Goal: Transaction & Acquisition: Book appointment/travel/reservation

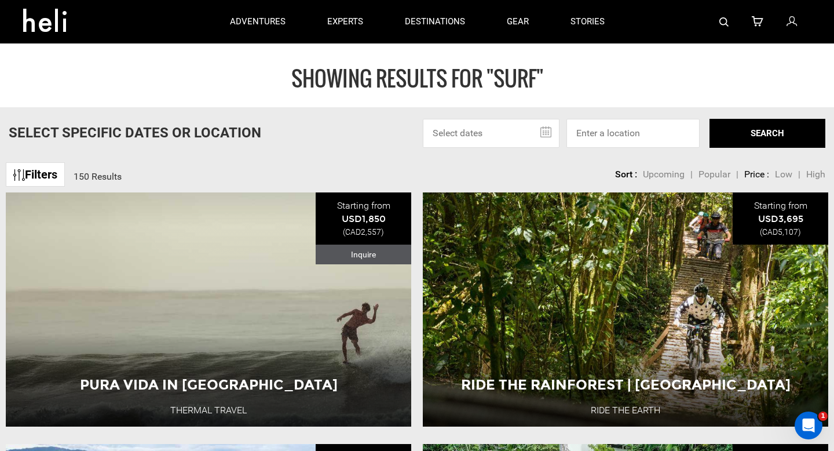
click at [514, 134] on input "text" at bounding box center [491, 133] width 137 height 29
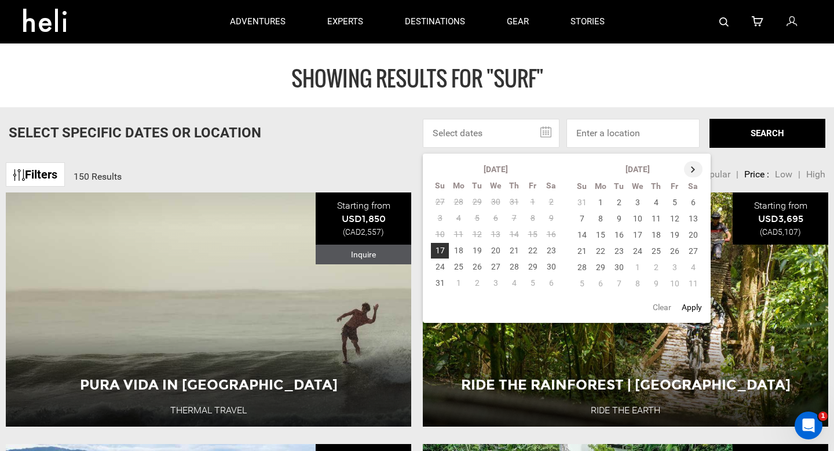
click at [692, 169] on th at bounding box center [693, 169] width 19 height 16
click at [692, 169] on th at bounding box center [694, 169] width 19 height 16
click at [636, 270] on td "31" at bounding box center [638, 267] width 19 height 16
click at [698, 166] on th at bounding box center [694, 169] width 19 height 16
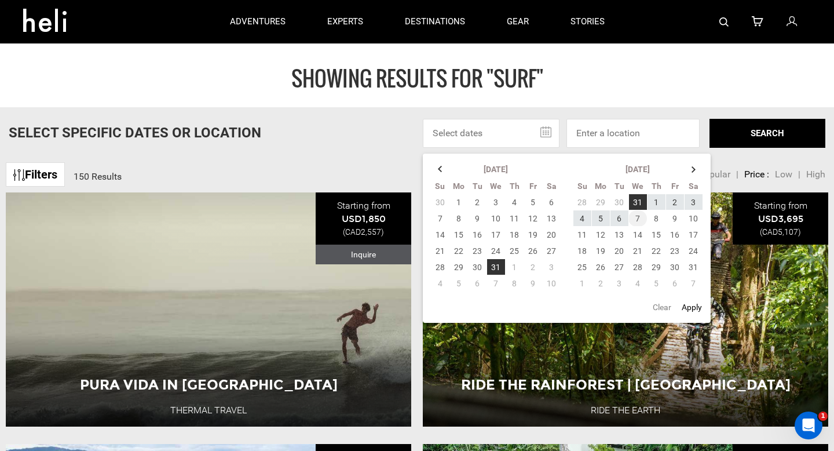
click at [638, 220] on td "7" at bounding box center [638, 218] width 19 height 16
click at [749, 136] on button "SEARCH" at bounding box center [768, 133] width 116 height 29
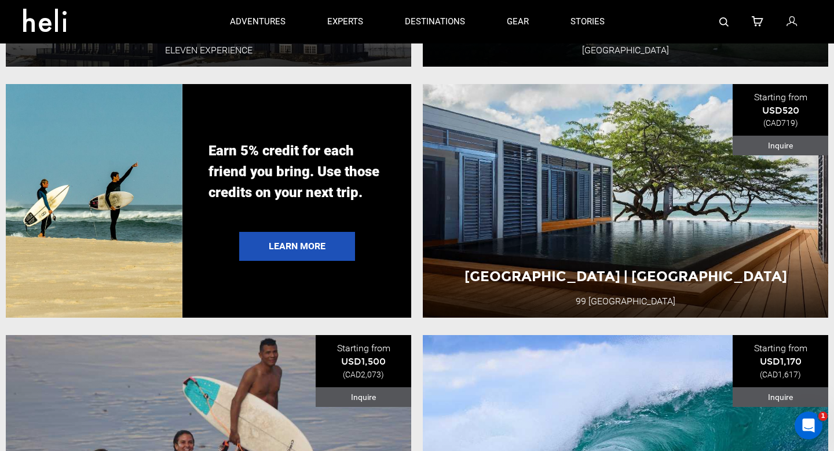
scroll to position [1864, 0]
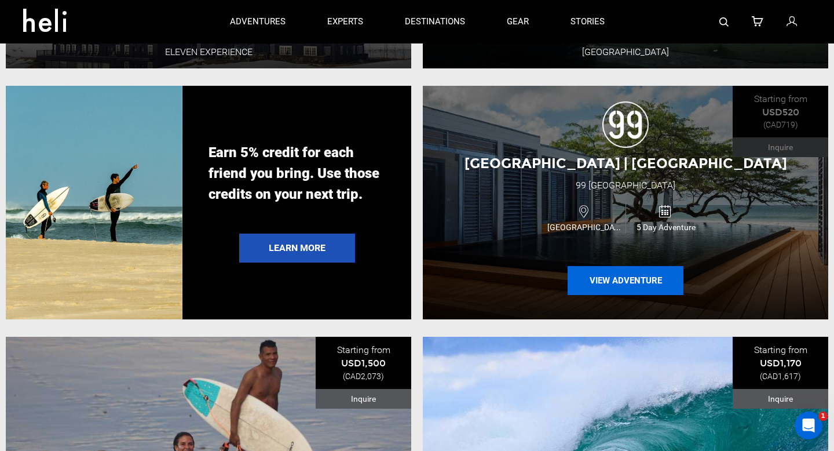
click at [611, 278] on button "View Adventure" at bounding box center [626, 280] width 116 height 29
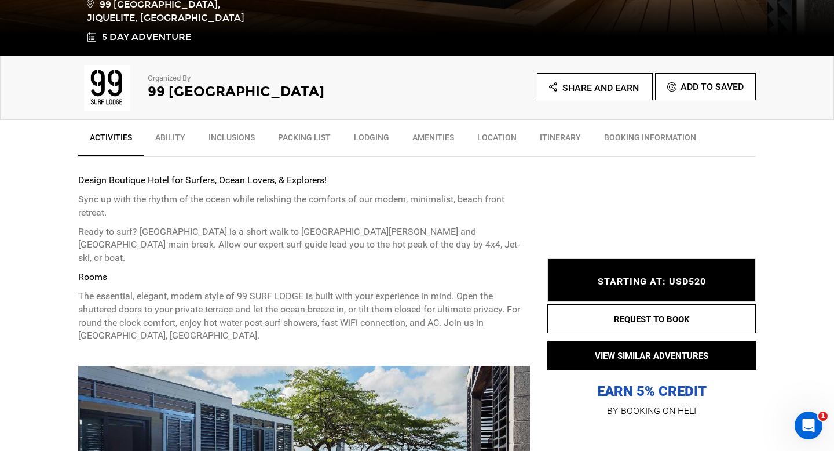
scroll to position [630, 0]
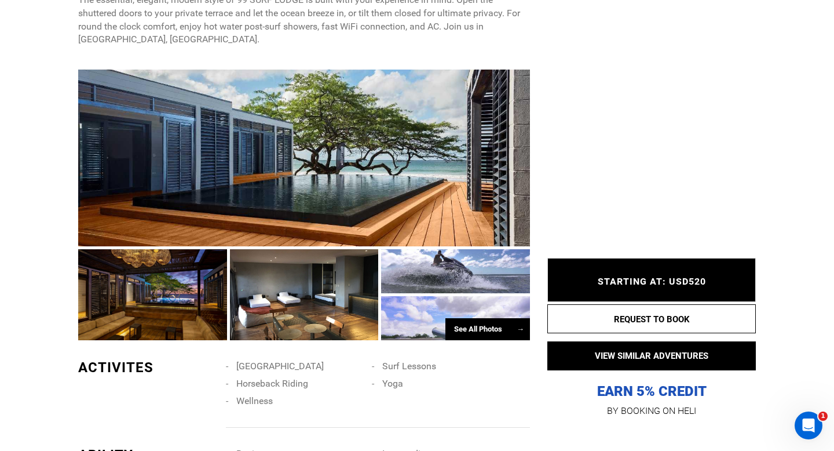
click at [207, 278] on div at bounding box center [152, 294] width 149 height 91
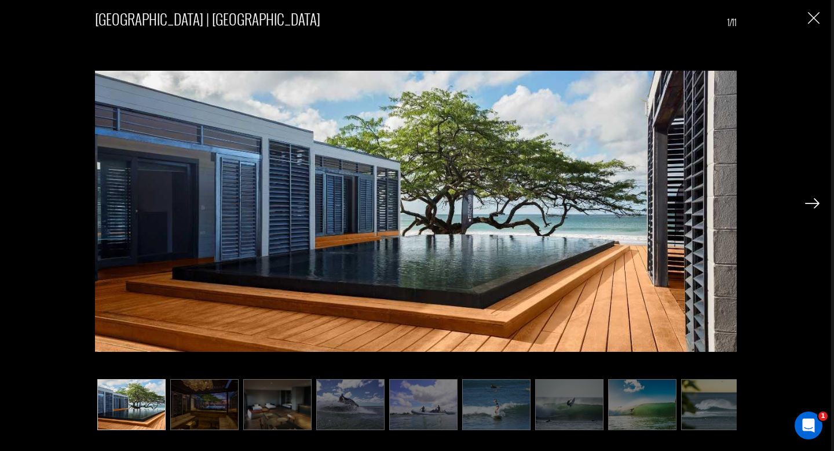
click at [816, 208] on img at bounding box center [812, 203] width 14 height 10
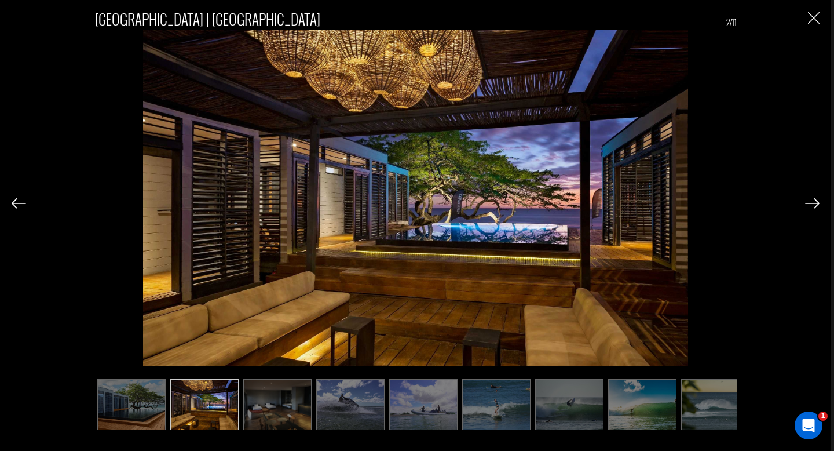
click at [816, 208] on img at bounding box center [812, 203] width 14 height 10
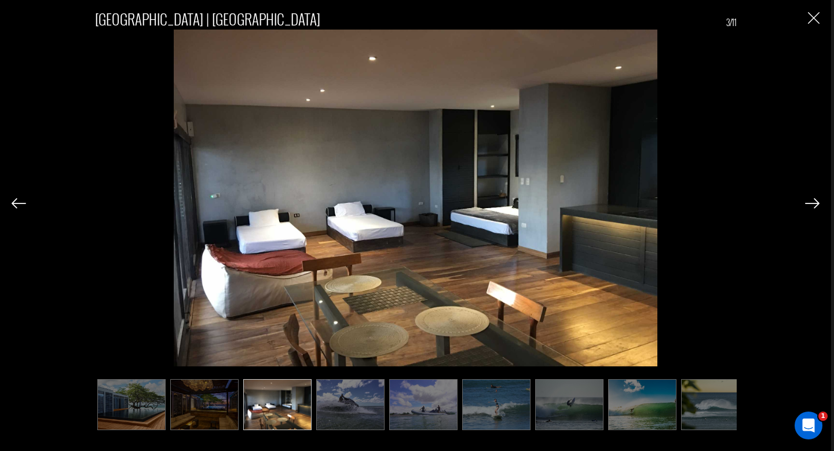
click at [816, 208] on img at bounding box center [812, 203] width 14 height 10
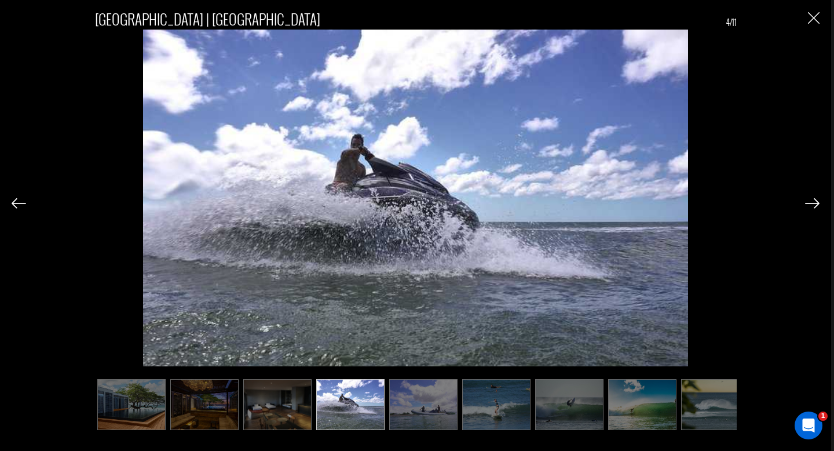
click at [816, 208] on img at bounding box center [812, 203] width 14 height 10
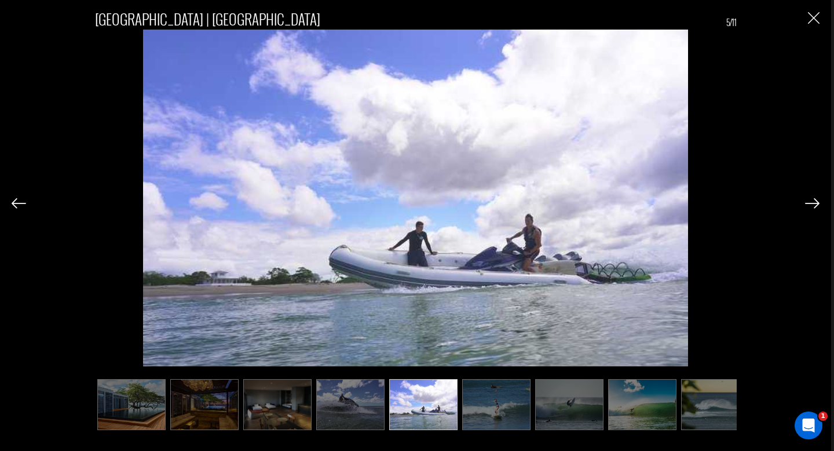
click at [816, 208] on img at bounding box center [812, 203] width 14 height 10
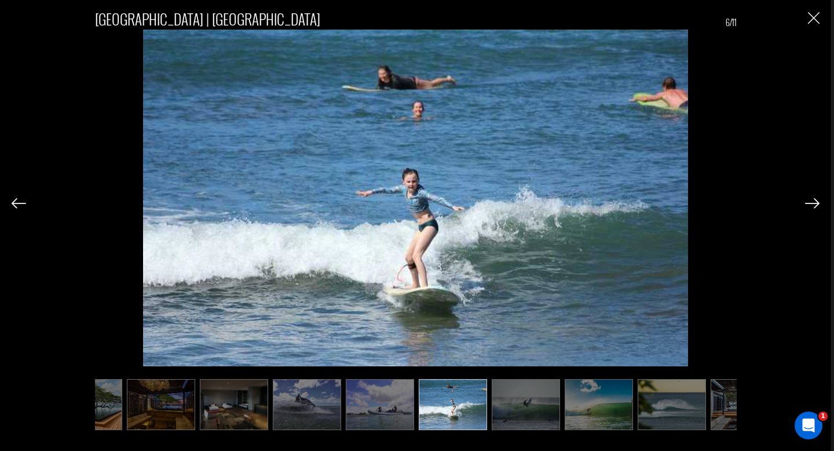
click at [816, 208] on img at bounding box center [812, 203] width 14 height 10
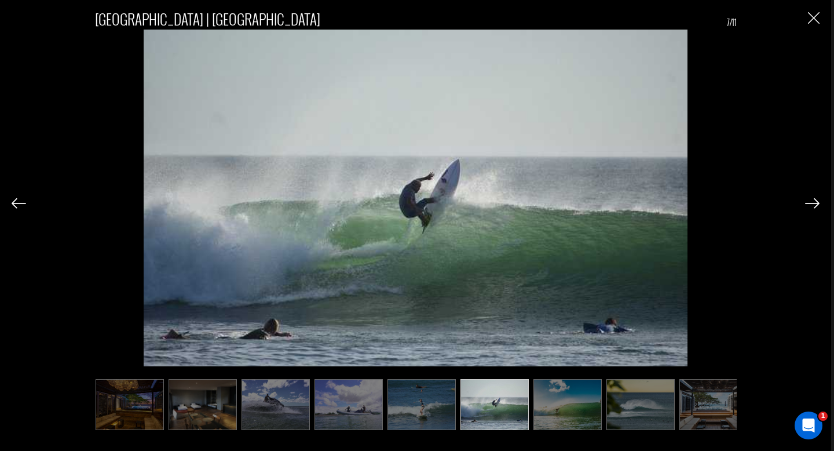
click at [816, 208] on img at bounding box center [812, 203] width 14 height 10
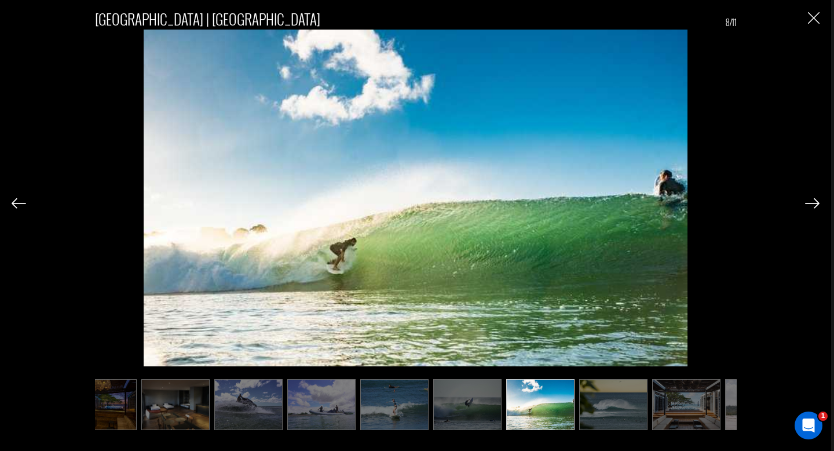
click at [816, 208] on img at bounding box center [812, 203] width 14 height 10
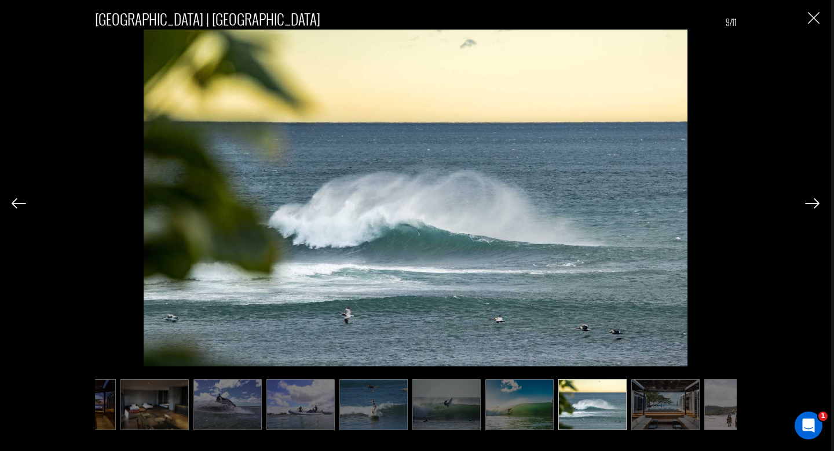
click at [816, 208] on img at bounding box center [812, 203] width 14 height 10
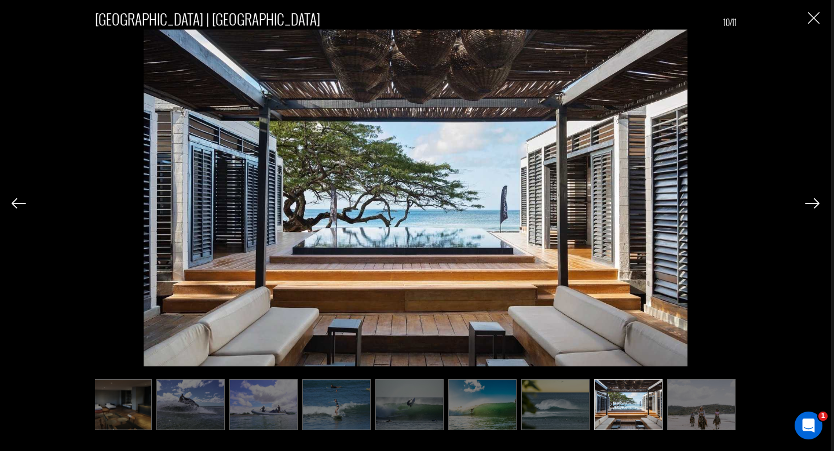
click at [816, 208] on img at bounding box center [812, 203] width 14 height 10
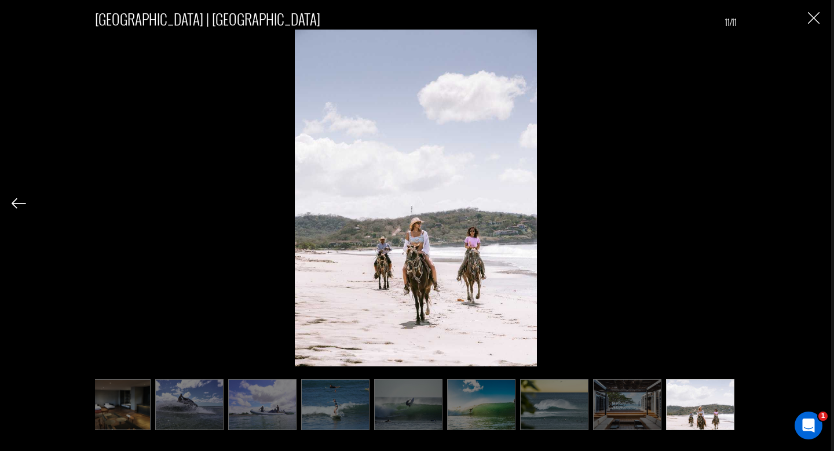
scroll to position [0, 161]
click at [816, 208] on div "[GEOGRAPHIC_DATA] | [GEOGRAPHIC_DATA] 11/11" at bounding box center [416, 214] width 808 height 428
click at [809, 24] on img "Close" at bounding box center [814, 18] width 12 height 12
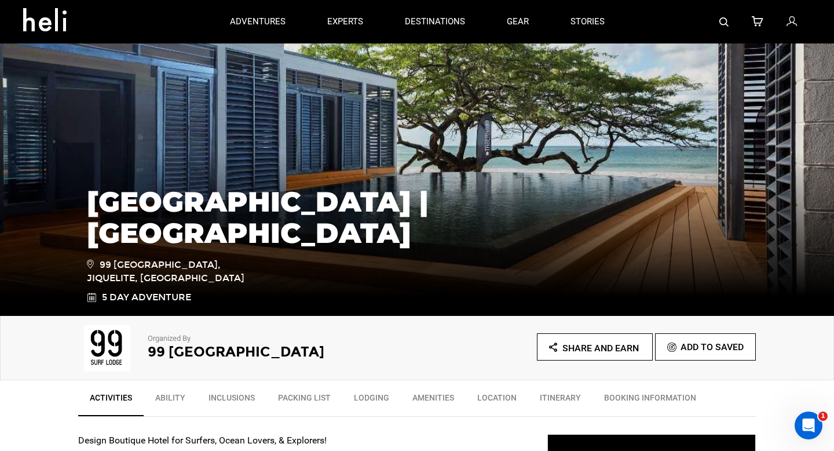
scroll to position [98, 0]
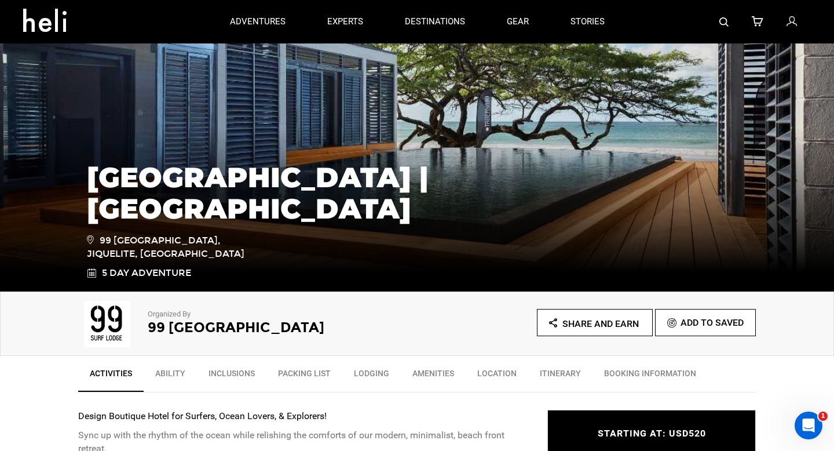
click at [191, 331] on h2 "99 [GEOGRAPHIC_DATA]" at bounding box center [267, 327] width 238 height 15
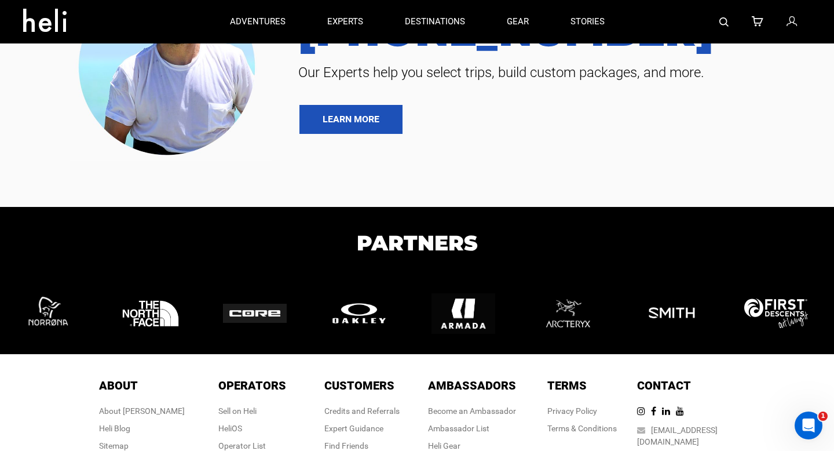
scroll to position [184, 0]
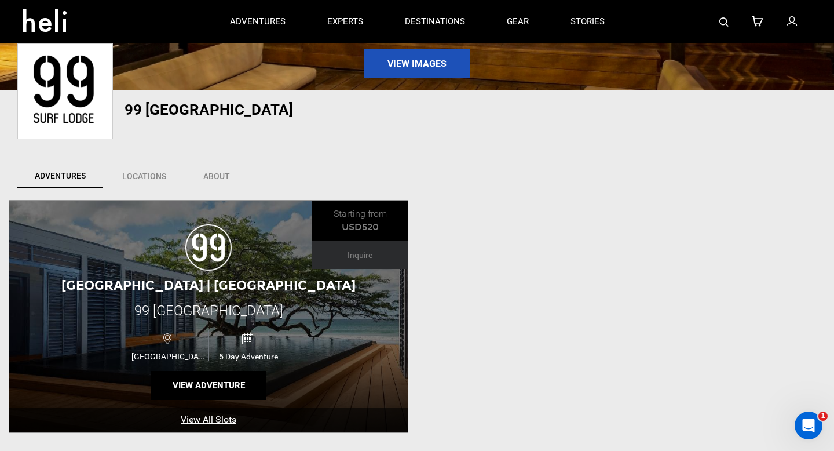
click at [176, 262] on div "[GEOGRAPHIC_DATA] | [GEOGRAPHIC_DATA] 99 [GEOGRAPHIC_DATA] [GEOGRAPHIC_DATA] 5 …" at bounding box center [208, 316] width 399 height 232
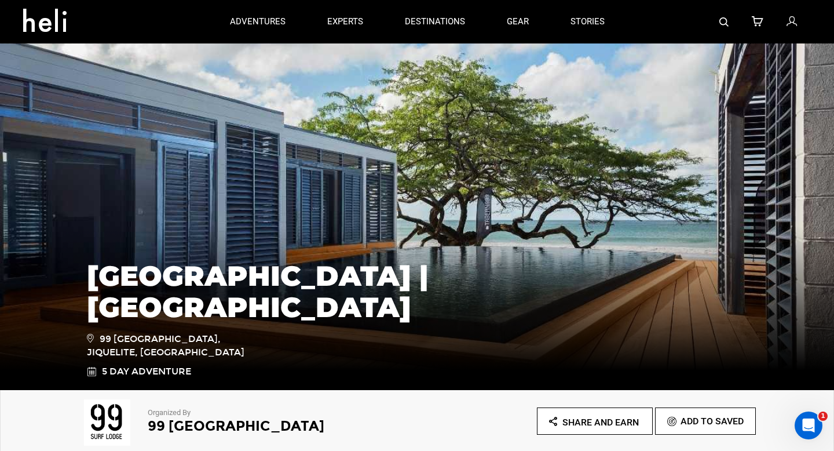
scroll to position [483, 0]
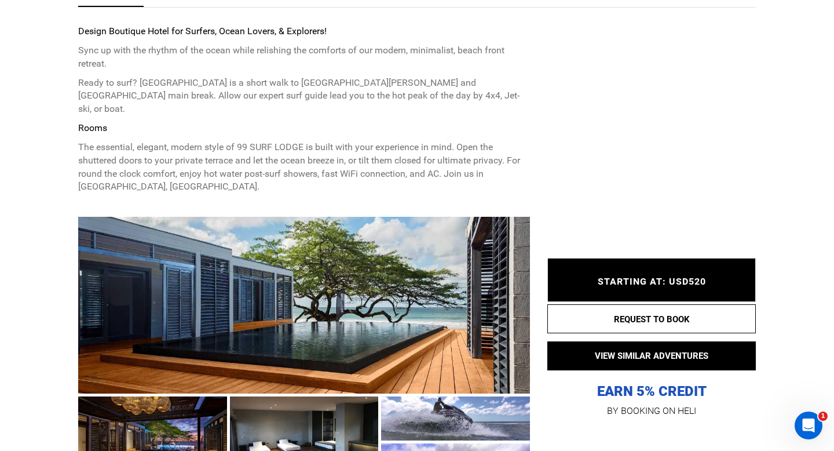
click at [644, 278] on span "STARTING AT: USD520" at bounding box center [652, 281] width 108 height 11
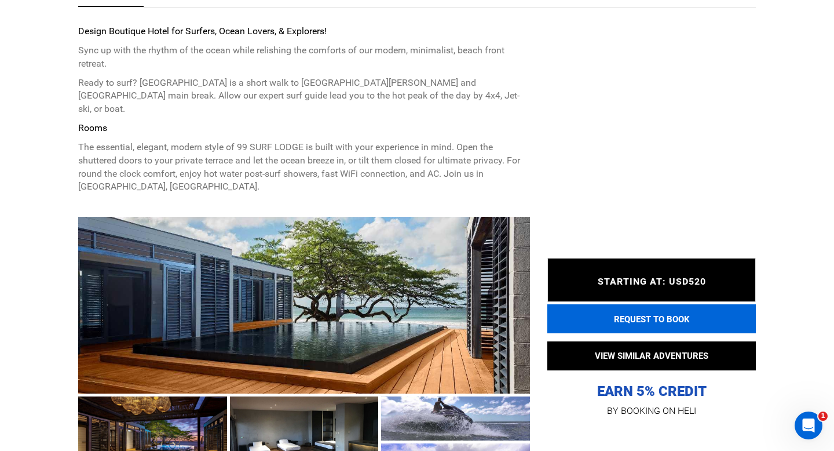
click at [651, 315] on button "REQUEST TO BOOK" at bounding box center [652, 318] width 209 height 29
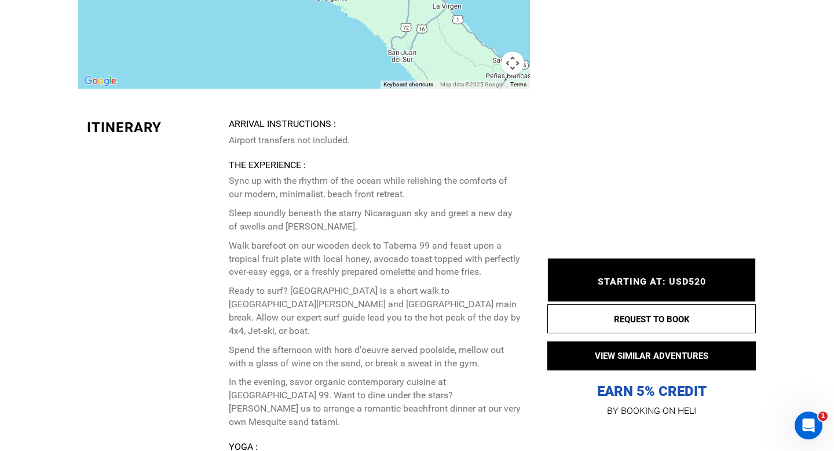
scroll to position [3041, 0]
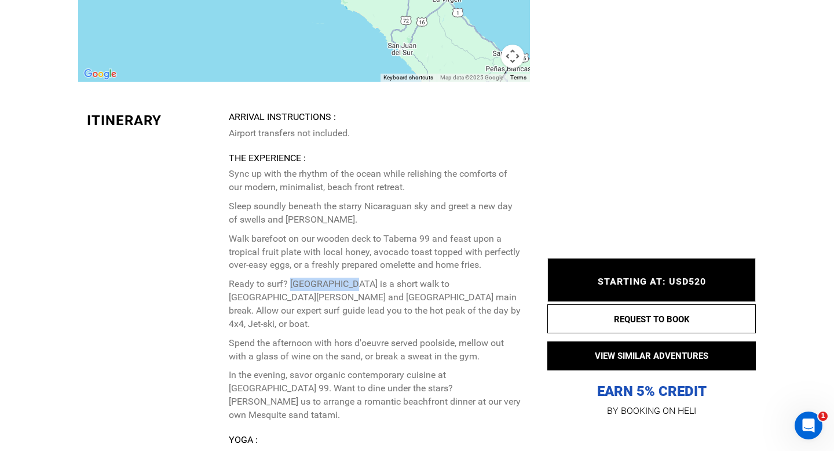
drag, startPoint x: 354, startPoint y: 283, endPoint x: 290, endPoint y: 287, distance: 63.9
click at [290, 287] on p "Ready to surf? [GEOGRAPHIC_DATA] is a short walk to [GEOGRAPHIC_DATA][PERSON_NA…" at bounding box center [375, 304] width 293 height 53
copy p "99 SURF LODGE"
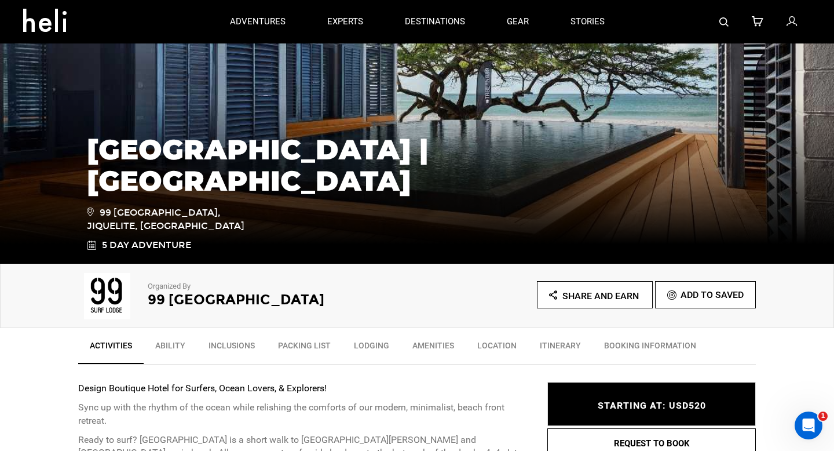
scroll to position [82, 0]
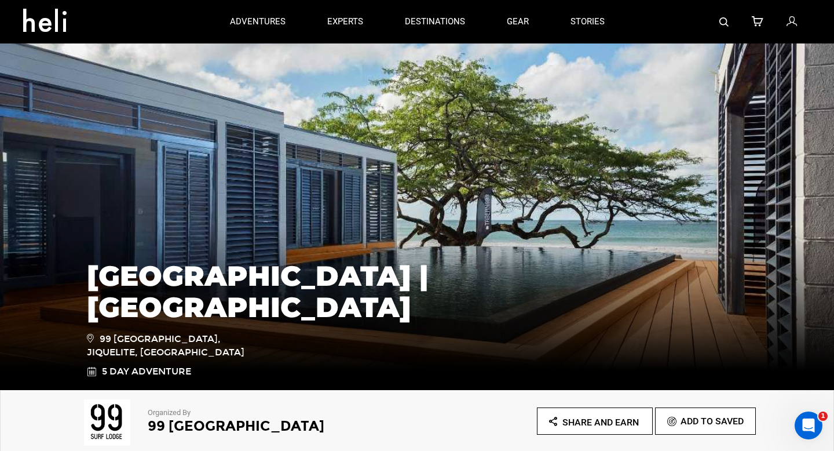
type input "Surf"
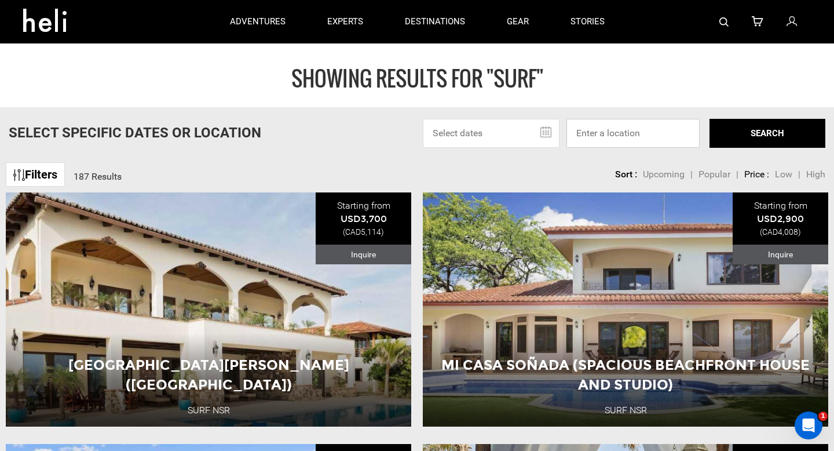
click at [614, 143] on input at bounding box center [633, 133] width 133 height 29
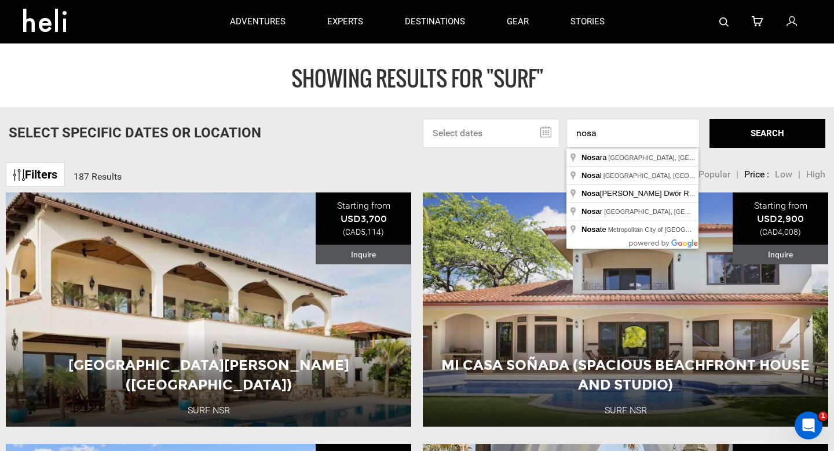
type input "Guanacaste Province, [GEOGRAPHIC_DATA], [GEOGRAPHIC_DATA]"
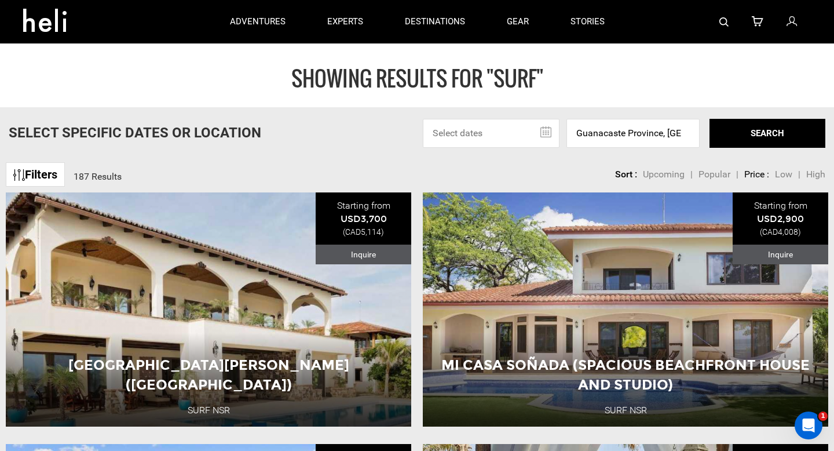
click at [775, 137] on button "SEARCH" at bounding box center [768, 133] width 116 height 29
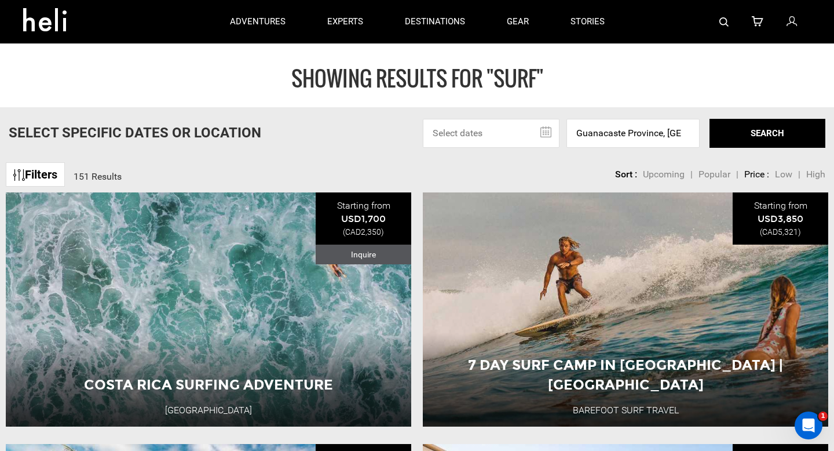
click at [483, 137] on input "text" at bounding box center [491, 133] width 137 height 29
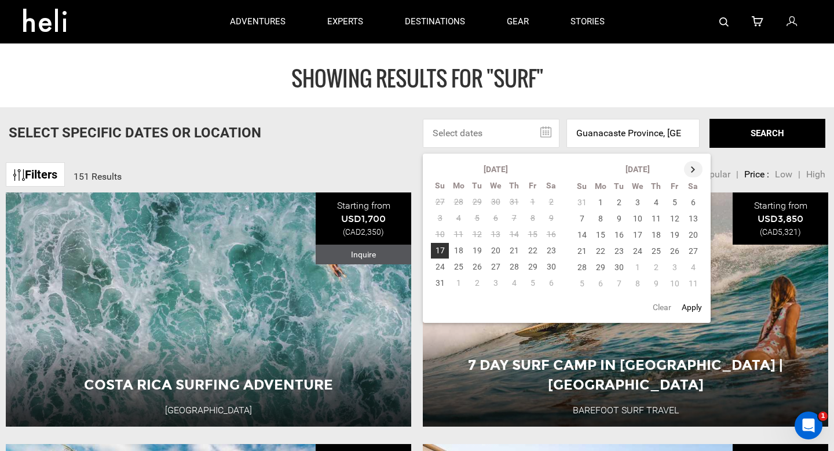
click at [692, 166] on th at bounding box center [693, 169] width 19 height 16
click at [692, 166] on th at bounding box center [694, 169] width 19 height 16
click at [694, 167] on th at bounding box center [694, 169] width 19 height 16
click at [640, 218] on td "7" at bounding box center [638, 218] width 19 height 16
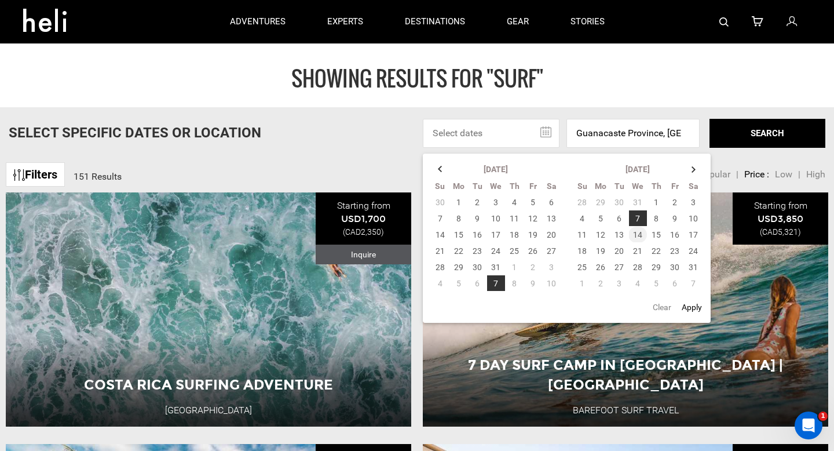
click at [639, 237] on td "14" at bounding box center [638, 235] width 19 height 16
click at [773, 129] on button "SEARCH" at bounding box center [768, 133] width 116 height 29
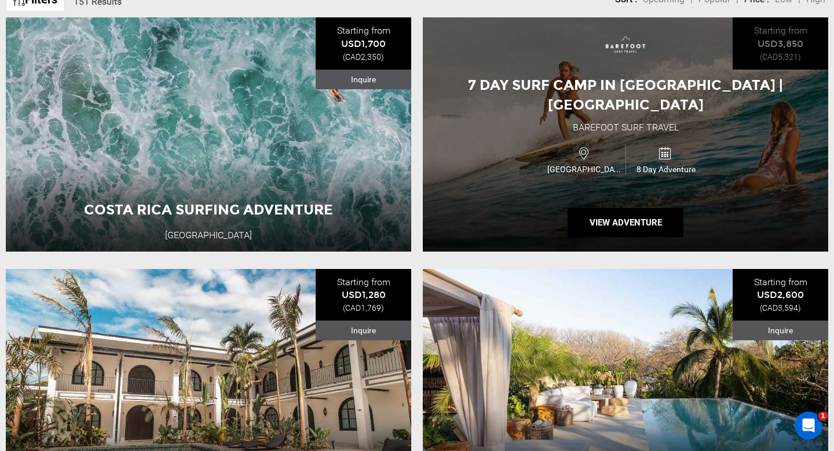
scroll to position [210, 0]
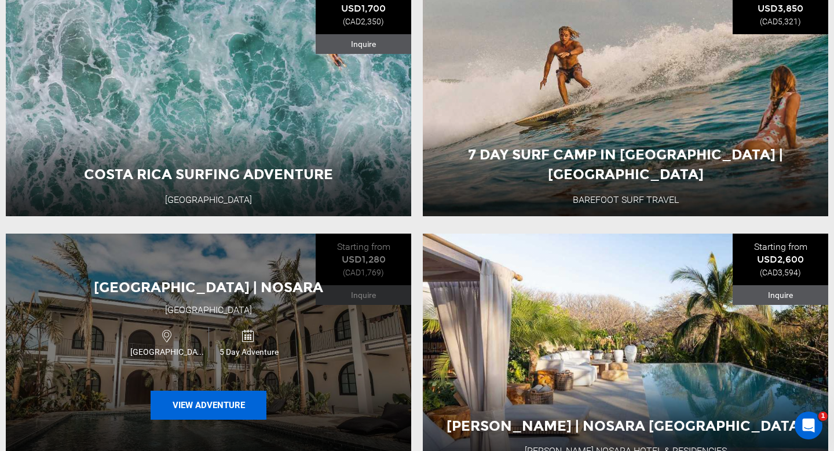
click at [234, 407] on button "View Adventure" at bounding box center [209, 404] width 116 height 29
